Goal: Information Seeking & Learning: Learn about a topic

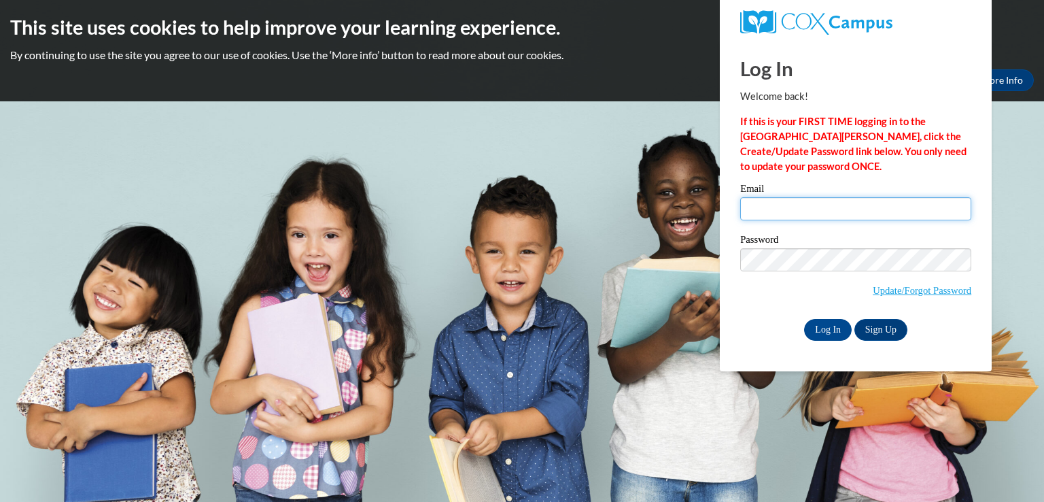
type input "angiemcdonald974@gmail.com"
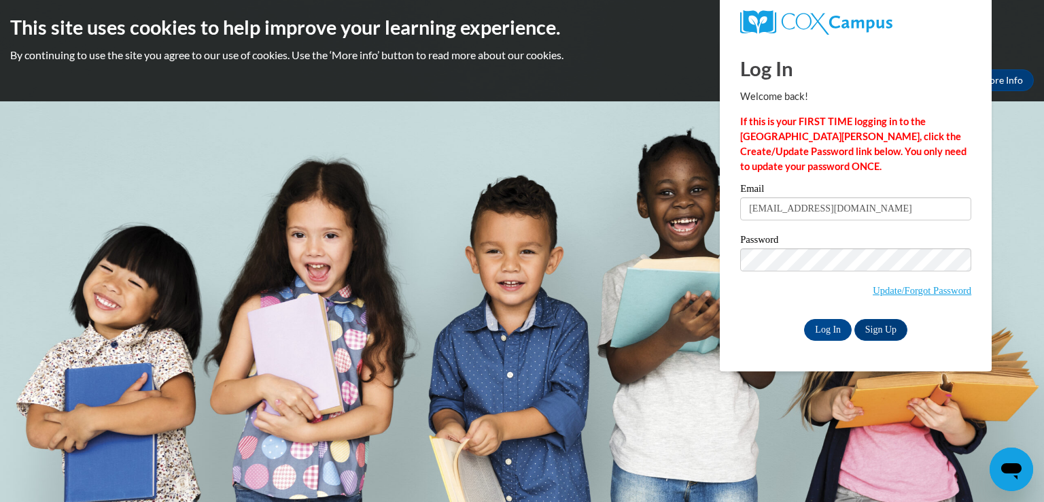
drag, startPoint x: 797, startPoint y: 210, endPoint x: 782, endPoint y: 282, distance: 73.6
click at [782, 282] on span "Update/Forgot Password" at bounding box center [855, 276] width 231 height 56
click at [823, 328] on input "Log In" at bounding box center [828, 330] width 48 height 22
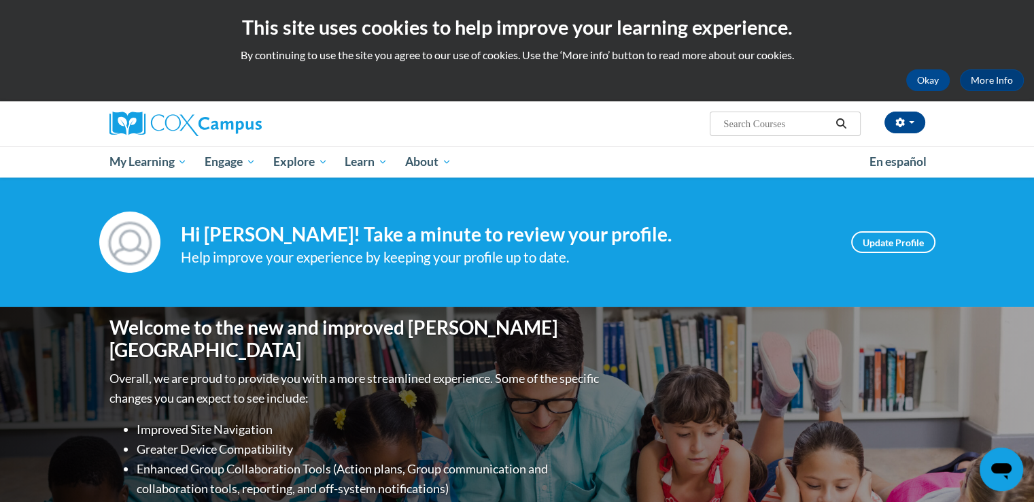
click at [759, 128] on input "Search..." at bounding box center [776, 124] width 109 height 16
type input "ohio approved courses"
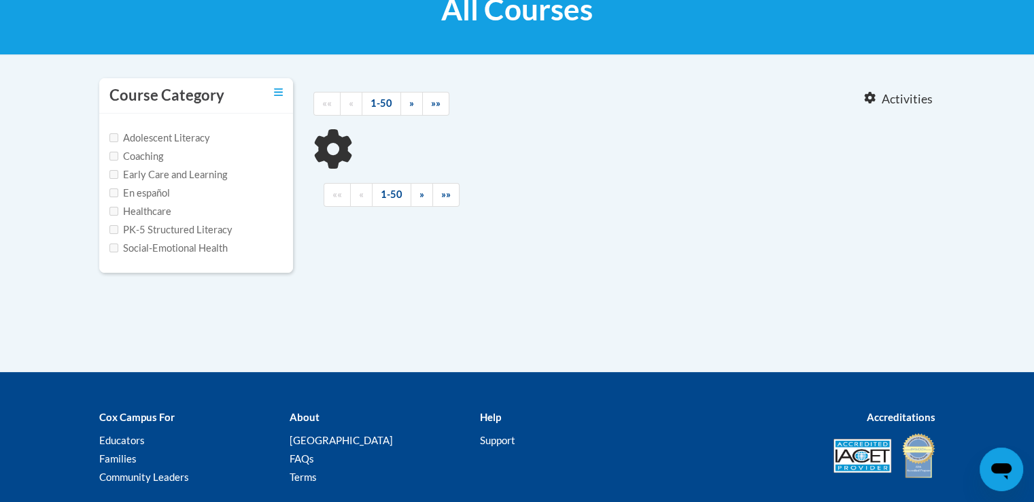
scroll to position [230, 0]
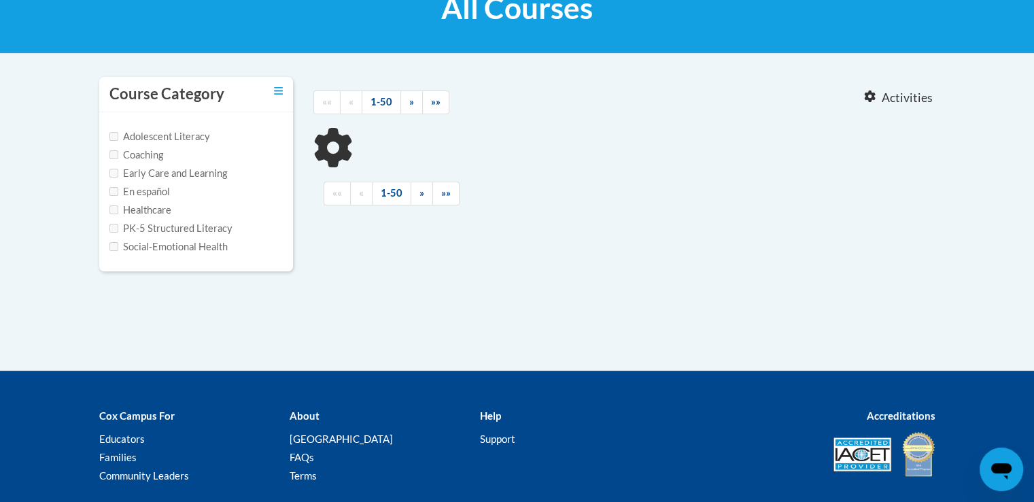
type input "[US_STATE] approved courses"
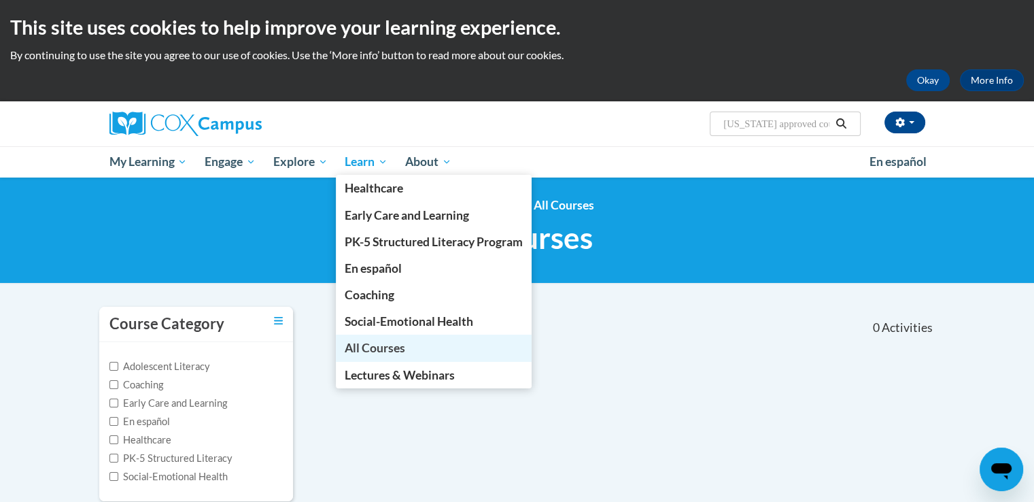
click at [378, 352] on span "All Courses" at bounding box center [375, 348] width 61 height 14
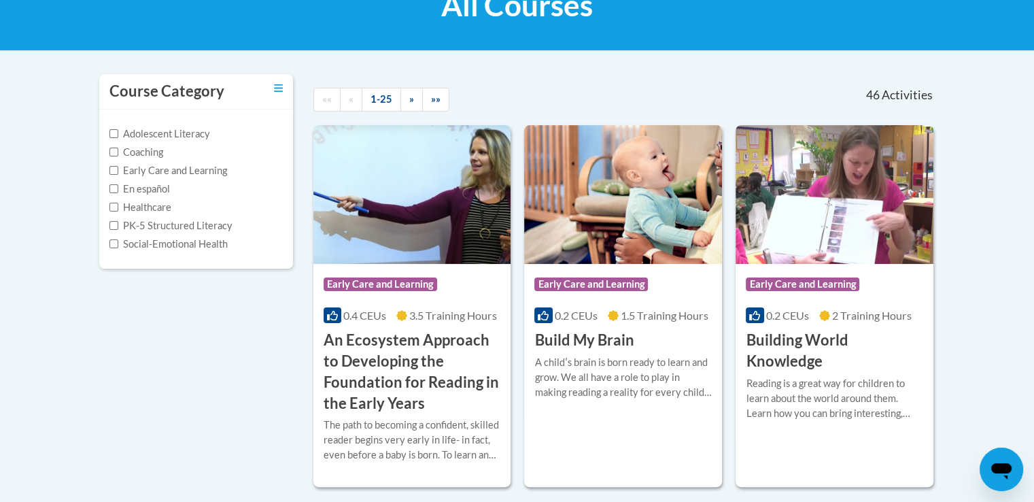
scroll to position [231, 0]
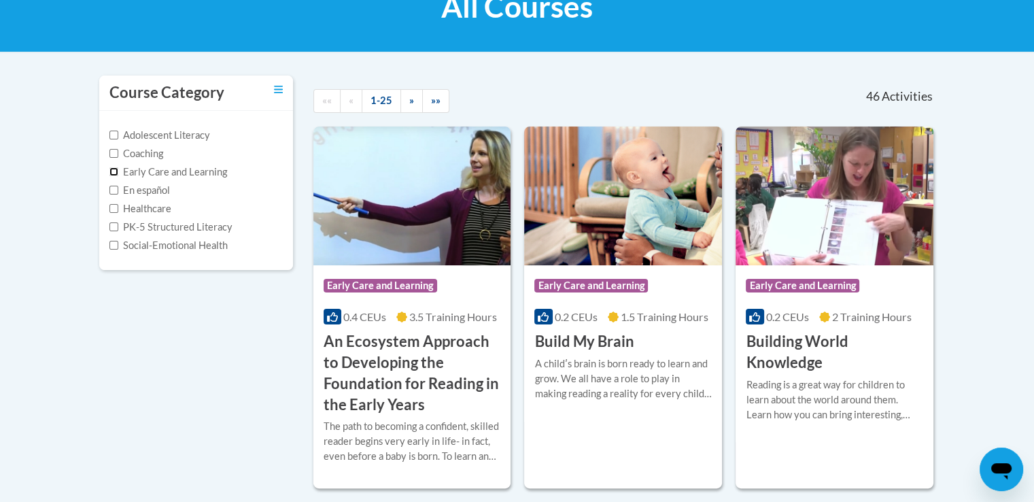
click at [113, 170] on input "Early Care and Learning" at bounding box center [113, 171] width 9 height 9
checkbox input "true"
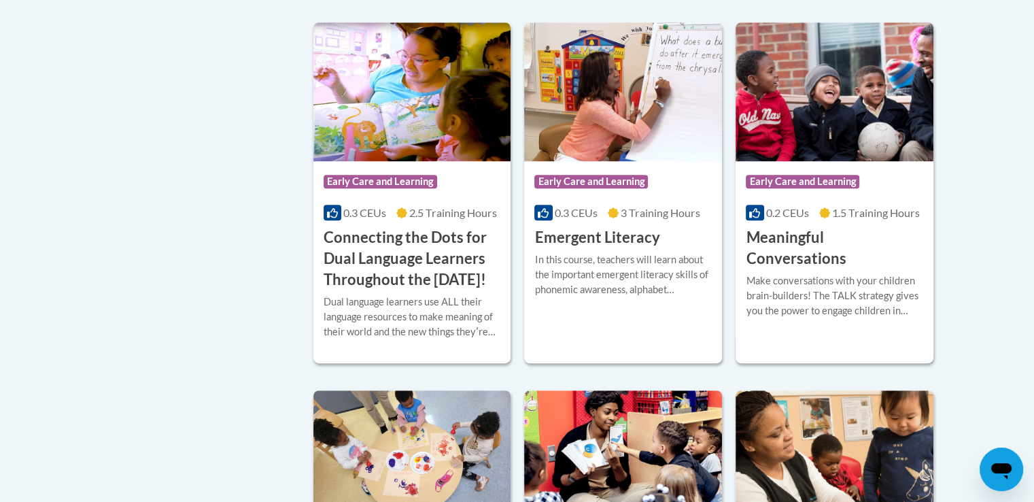
scroll to position [726, 0]
